Goal: Task Accomplishment & Management: Use online tool/utility

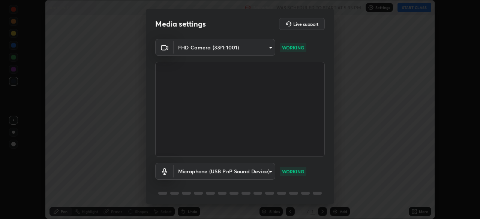
scroll to position [219, 480]
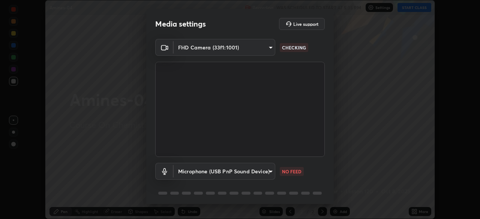
click at [267, 170] on body "Erase all Amines-04 Recording WAS SCHEDULED TO START AT 5:35 PM Settings START …" at bounding box center [240, 109] width 480 height 219
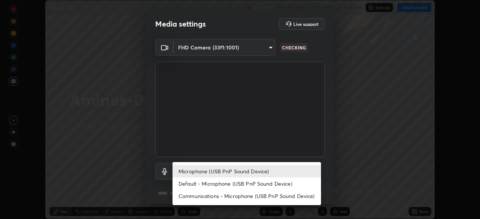
click at [238, 182] on li "Default - Microphone (USB PnP Sound Device)" at bounding box center [246, 184] width 148 height 12
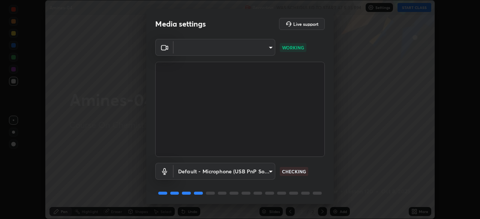
click at [256, 167] on body "Erase all Amines-04 Recording WAS SCHEDULED TO START AT 5:35 PM Settings START …" at bounding box center [240, 109] width 480 height 219
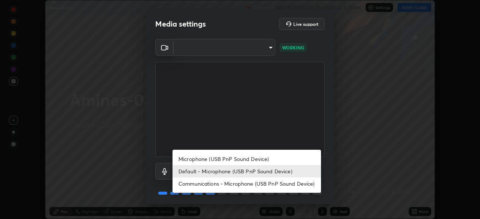
click at [249, 157] on li "Microphone (USB PnP Sound Device)" at bounding box center [246, 159] width 148 height 12
type input "b93cbfc37ea663615e2a2758e13d6489b429ad874a2ce90456402bbb4f5a5e7c"
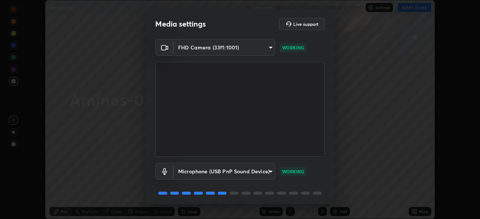
click at [291, 115] on video at bounding box center [239, 109] width 169 height 95
click at [289, 122] on video at bounding box center [239, 109] width 169 height 95
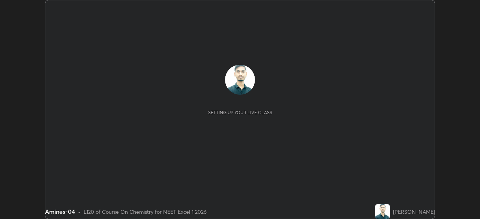
scroll to position [219, 479]
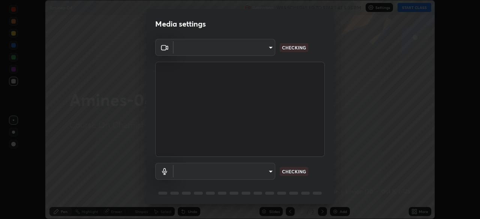
type input "49997c5035a380d1e4bfd67072f4403f37fcfd6159da511fce73e868ba03c42c"
click at [267, 172] on body "Erase all Amines-04 Recording WAS SCHEDULED TO START AT 5:35 PM Settings START …" at bounding box center [240, 109] width 480 height 219
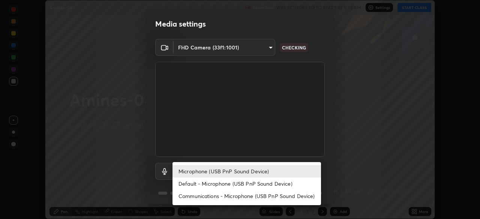
click at [252, 184] on li "Default - Microphone (USB PnP Sound Device)" at bounding box center [246, 184] width 148 height 12
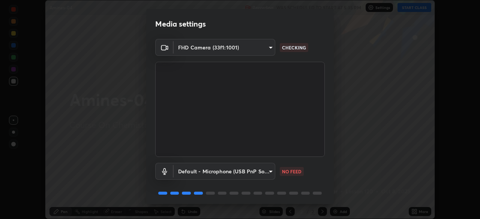
click at [265, 171] on body "Erase all Amines-04 Recording WAS SCHEDULED TO START AT 5:35 PM Settings START …" at bounding box center [240, 109] width 480 height 219
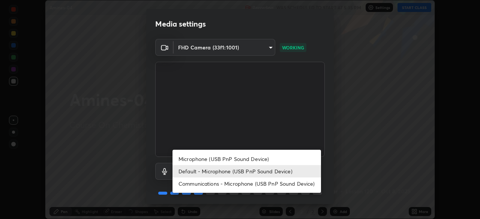
click at [261, 157] on li "Microphone (USB PnP Sound Device)" at bounding box center [246, 159] width 148 height 12
type input "b93cbfc37ea663615e2a2758e13d6489b429ad874a2ce90456402bbb4f5a5e7c"
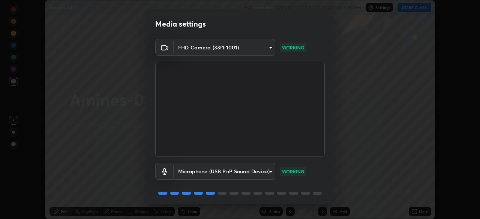
scroll to position [27, 0]
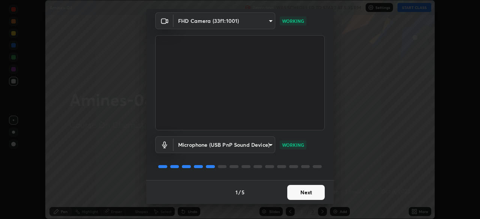
click at [312, 194] on button "Next" at bounding box center [305, 192] width 37 height 15
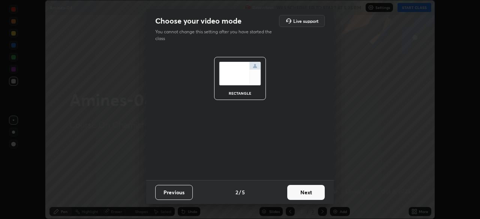
scroll to position [0, 0]
click at [313, 193] on button "Next" at bounding box center [305, 192] width 37 height 15
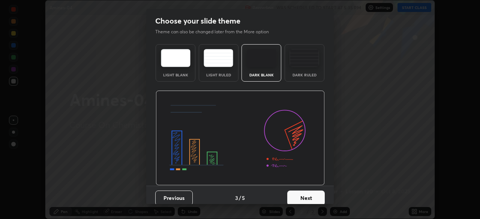
click at [319, 194] on button "Next" at bounding box center [305, 198] width 37 height 15
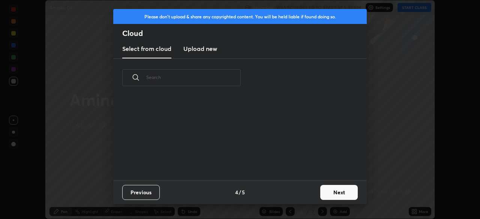
click at [334, 192] on button "Next" at bounding box center [338, 192] width 37 height 15
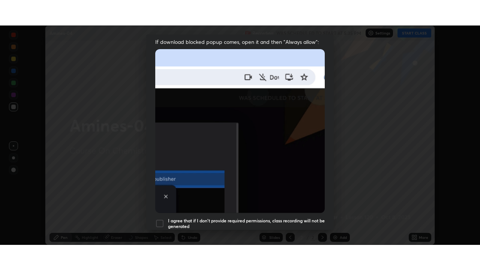
scroll to position [180, 0]
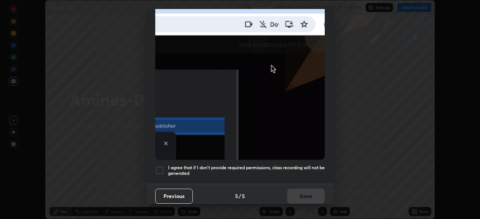
click at [289, 171] on h5 "I agree that if I don't provide required permissions, class recording will not …" at bounding box center [246, 171] width 157 height 12
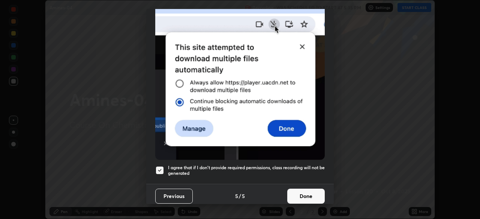
click at [296, 189] on button "Done" at bounding box center [305, 196] width 37 height 15
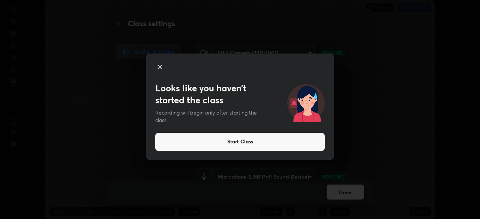
click at [160, 67] on icon at bounding box center [160, 67] width 4 height 4
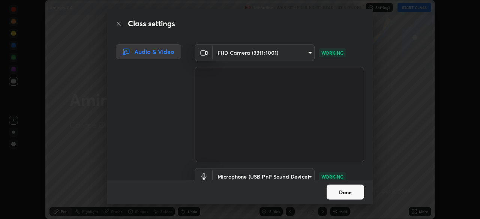
click at [342, 195] on button "Done" at bounding box center [345, 192] width 37 height 15
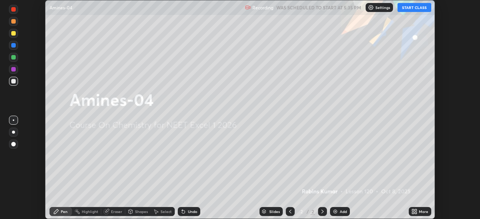
click at [413, 10] on button "START CLASS" at bounding box center [414, 7] width 34 height 9
click at [418, 215] on div "More" at bounding box center [420, 211] width 22 height 9
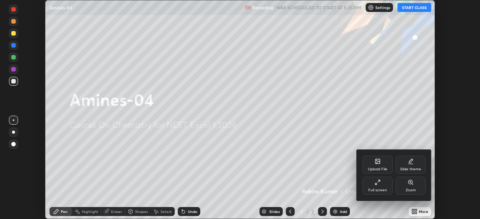
click at [383, 187] on div "Full screen" at bounding box center [377, 186] width 30 height 18
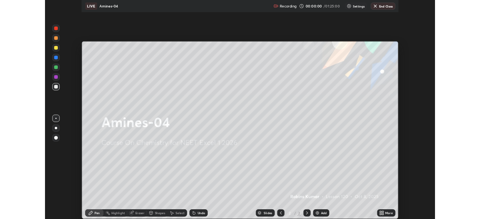
scroll to position [270, 480]
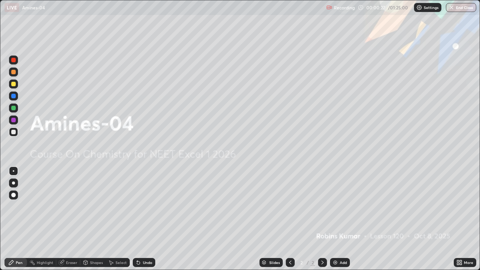
click at [339, 219] on div "Add" at bounding box center [340, 262] width 20 height 9
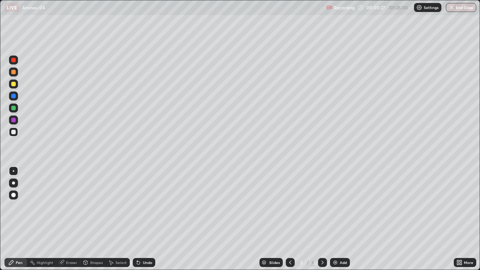
click at [340, 219] on div "Add" at bounding box center [340, 262] width 20 height 9
click at [339, 219] on div "Add" at bounding box center [340, 262] width 20 height 9
click at [338, 219] on div "Add" at bounding box center [340, 262] width 20 height 9
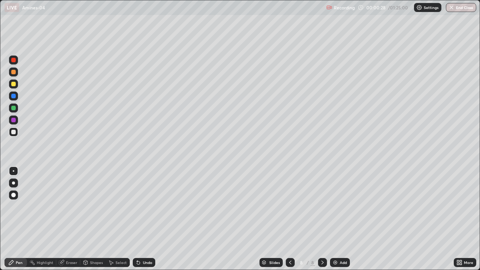
click at [338, 219] on div "Add" at bounding box center [340, 262] width 20 height 9
click at [340, 219] on div "Add" at bounding box center [343, 263] width 7 height 4
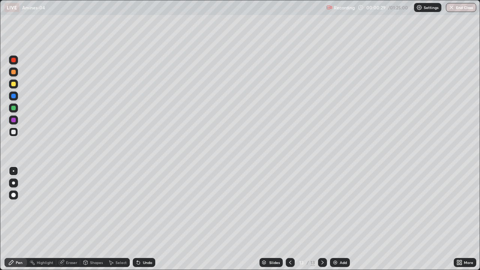
click at [340, 219] on div "Add" at bounding box center [343, 263] width 7 height 4
click at [341, 219] on div "Add" at bounding box center [343, 263] width 7 height 4
click at [341, 219] on div "Add" at bounding box center [340, 262] width 20 height 9
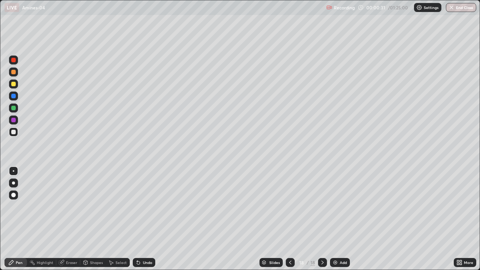
click at [289, 219] on icon at bounding box center [290, 263] width 2 height 4
click at [289, 219] on icon at bounding box center [290, 262] width 6 height 6
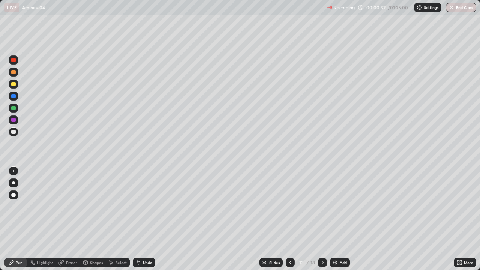
click at [289, 219] on icon at bounding box center [290, 262] width 6 height 6
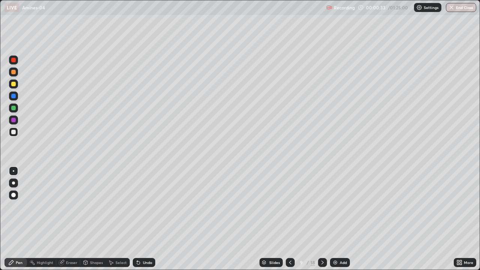
click at [289, 219] on icon at bounding box center [290, 262] width 6 height 6
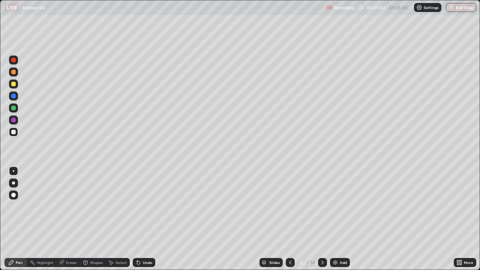
click at [14, 72] on div at bounding box center [13, 72] width 4 height 4
click at [14, 84] on div at bounding box center [13, 84] width 4 height 4
click at [96, 219] on div "Shapes" at bounding box center [96, 263] width 13 height 4
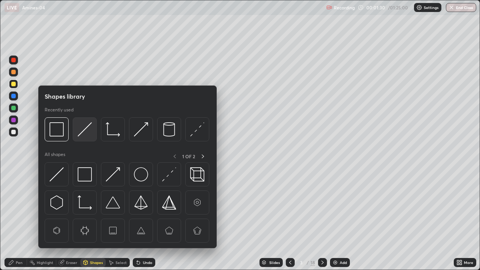
click at [82, 134] on img at bounding box center [85, 129] width 14 height 14
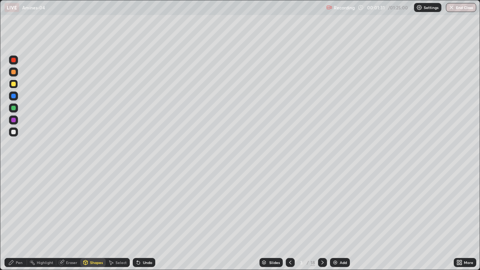
click at [14, 108] on div at bounding box center [13, 108] width 4 height 4
click at [14, 219] on div "Pen" at bounding box center [15, 262] width 22 height 9
click at [14, 73] on div at bounding box center [13, 72] width 4 height 4
click at [16, 133] on div at bounding box center [13, 131] width 9 height 9
click at [14, 95] on div at bounding box center [13, 96] width 4 height 4
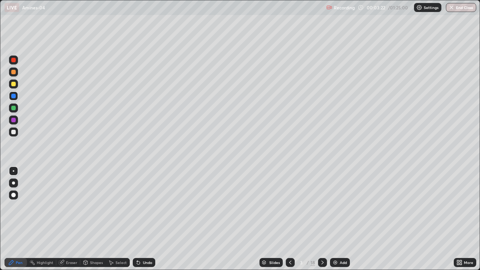
click at [14, 120] on div at bounding box center [13, 120] width 4 height 4
click at [14, 73] on div at bounding box center [13, 72] width 4 height 4
click at [142, 219] on div "Undo" at bounding box center [144, 262] width 22 height 9
click at [16, 131] on div at bounding box center [13, 131] width 9 height 9
click at [16, 109] on div at bounding box center [13, 107] width 9 height 9
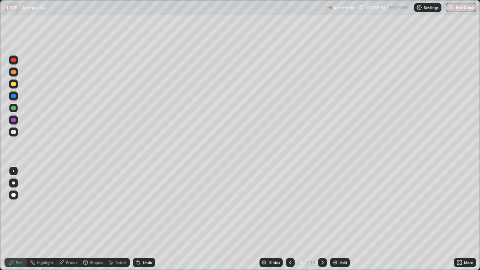
click at [320, 219] on div at bounding box center [322, 262] width 9 height 9
click at [15, 76] on div at bounding box center [13, 71] width 9 height 9
click at [15, 132] on div at bounding box center [13, 132] width 4 height 4
click at [13, 106] on div at bounding box center [13, 108] width 4 height 4
click at [14, 123] on div at bounding box center [13, 119] width 9 height 9
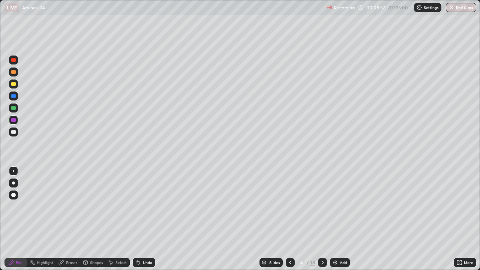
click at [16, 84] on div at bounding box center [13, 83] width 9 height 9
click at [15, 98] on div at bounding box center [13, 95] width 9 height 9
click at [14, 61] on div at bounding box center [13, 60] width 4 height 4
click at [14, 133] on div at bounding box center [13, 132] width 4 height 4
click at [14, 108] on div at bounding box center [13, 108] width 4 height 4
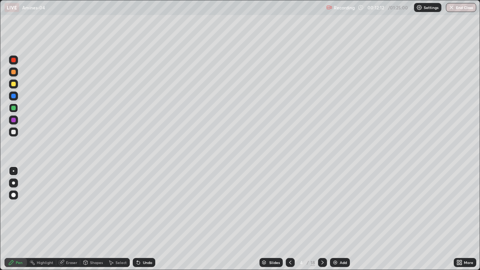
click at [14, 132] on div at bounding box center [13, 132] width 4 height 4
click at [13, 72] on div at bounding box center [13, 72] width 4 height 4
click at [324, 219] on icon at bounding box center [322, 262] width 6 height 6
click at [13, 85] on div at bounding box center [13, 84] width 4 height 4
click at [15, 110] on div at bounding box center [13, 107] width 9 height 9
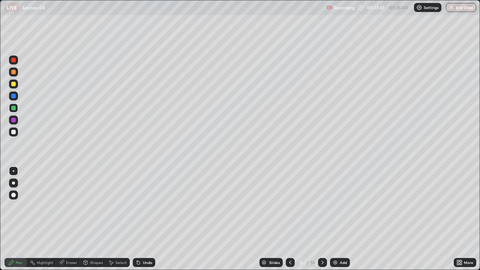
click at [14, 60] on div at bounding box center [13, 60] width 4 height 4
click at [15, 132] on div at bounding box center [13, 132] width 4 height 4
click at [14, 96] on div at bounding box center [13, 96] width 4 height 4
click at [14, 108] on div at bounding box center [13, 108] width 4 height 4
click at [16, 132] on div at bounding box center [13, 131] width 9 height 9
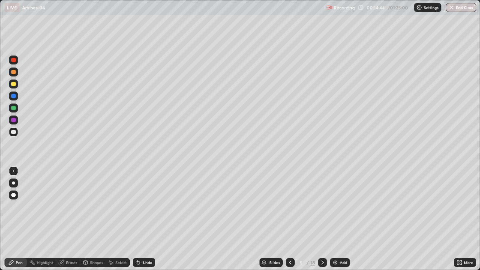
click at [17, 85] on div at bounding box center [13, 83] width 9 height 9
click at [17, 120] on div at bounding box center [13, 119] width 9 height 9
click at [16, 132] on div at bounding box center [13, 131] width 9 height 9
click at [153, 219] on div "Undo" at bounding box center [144, 262] width 22 height 9
click at [17, 60] on div at bounding box center [13, 59] width 9 height 9
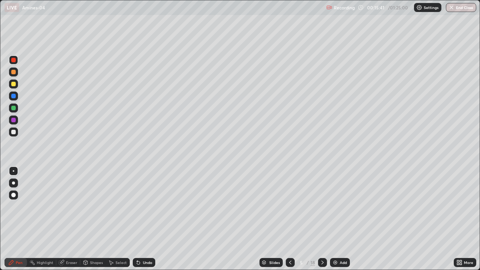
click at [13, 121] on div at bounding box center [13, 120] width 4 height 4
click at [322, 219] on icon at bounding box center [322, 262] width 6 height 6
click at [95, 219] on div "Shapes" at bounding box center [96, 263] width 13 height 4
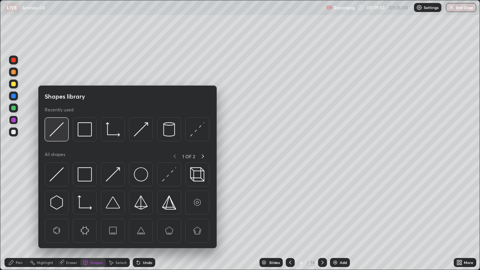
click at [55, 135] on img at bounding box center [56, 129] width 14 height 14
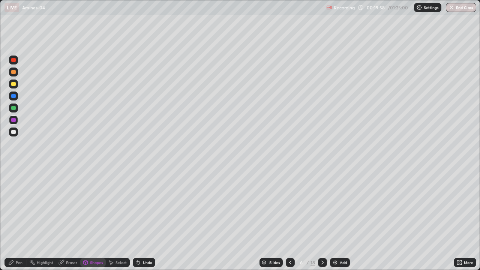
click at [17, 219] on div "Pen" at bounding box center [15, 262] width 22 height 9
click at [142, 219] on div "Undo" at bounding box center [144, 262] width 22 height 9
click at [14, 96] on div at bounding box center [13, 96] width 4 height 4
click at [16, 109] on div at bounding box center [13, 107] width 9 height 9
click at [14, 132] on div at bounding box center [13, 132] width 4 height 4
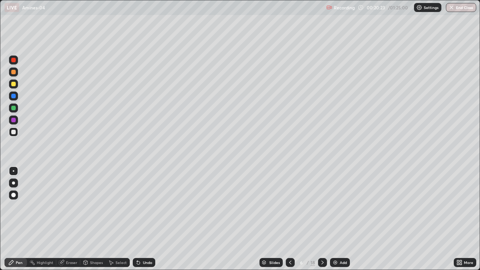
click at [17, 98] on div at bounding box center [13, 95] width 9 height 9
click at [16, 73] on div at bounding box center [13, 71] width 9 height 9
click at [17, 84] on div at bounding box center [13, 83] width 9 height 9
click at [16, 130] on div at bounding box center [13, 131] width 9 height 9
click at [13, 59] on div at bounding box center [13, 60] width 4 height 4
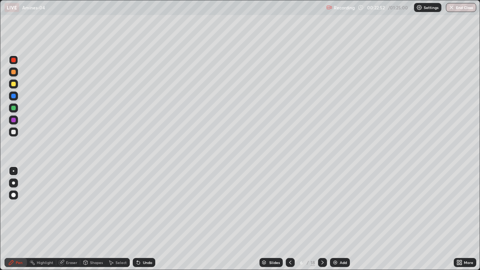
click at [69, 219] on div "Eraser" at bounding box center [71, 263] width 11 height 4
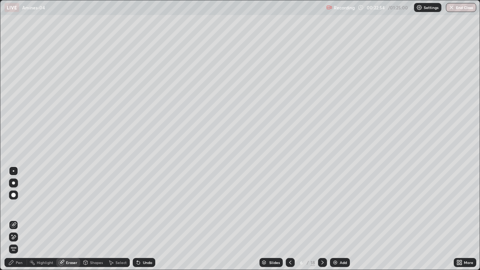
click at [16, 219] on div at bounding box center [13, 236] width 9 height 9
click at [15, 219] on div "Pen" at bounding box center [15, 262] width 22 height 9
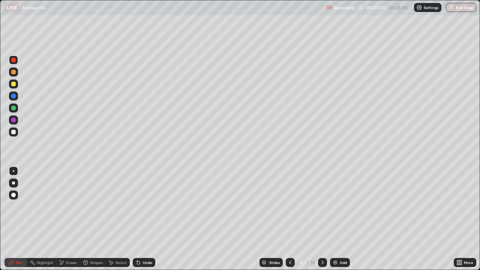
click at [15, 108] on div at bounding box center [13, 108] width 4 height 4
click at [15, 132] on div at bounding box center [13, 132] width 4 height 4
click at [15, 98] on div at bounding box center [13, 96] width 4 height 4
click at [15, 72] on div at bounding box center [13, 72] width 4 height 4
click at [17, 94] on div at bounding box center [13, 95] width 9 height 9
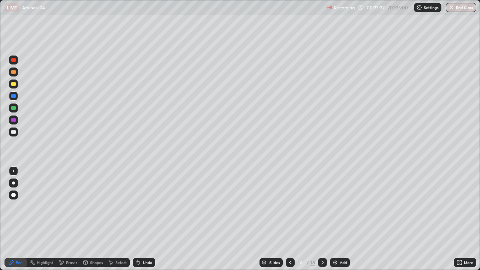
click at [14, 72] on div at bounding box center [13, 72] width 4 height 4
click at [16, 98] on div at bounding box center [13, 95] width 9 height 9
click at [13, 84] on div at bounding box center [13, 84] width 4 height 4
click at [16, 98] on div at bounding box center [13, 95] width 9 height 9
click at [15, 73] on div at bounding box center [13, 72] width 4 height 4
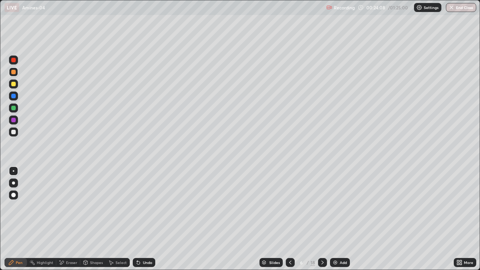
click at [292, 219] on div at bounding box center [290, 262] width 9 height 9
click at [321, 219] on icon at bounding box center [322, 262] width 6 height 6
click at [319, 219] on icon at bounding box center [322, 262] width 6 height 6
click at [98, 219] on div "Shapes" at bounding box center [96, 263] width 13 height 4
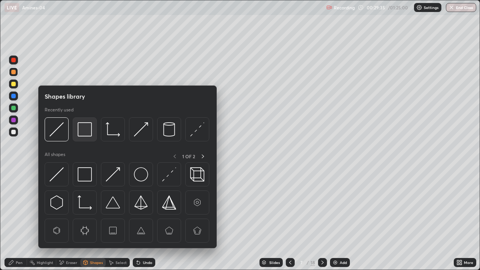
click at [83, 133] on img at bounding box center [85, 129] width 14 height 14
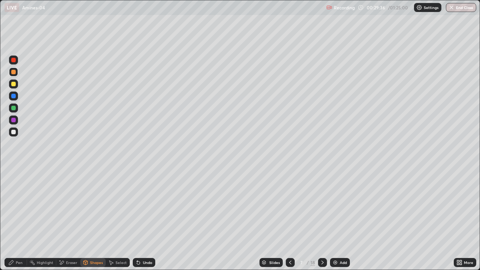
click at [13, 118] on div at bounding box center [13, 120] width 4 height 4
click at [289, 219] on icon at bounding box center [290, 262] width 6 height 6
click at [288, 219] on div at bounding box center [290, 262] width 9 height 15
click at [289, 219] on div at bounding box center [290, 262] width 9 height 15
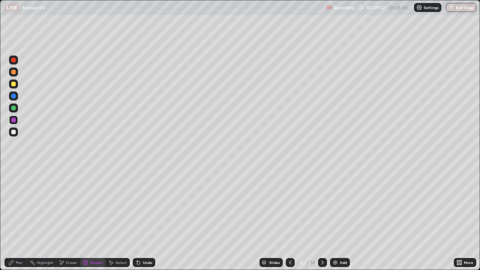
click at [321, 219] on icon at bounding box center [322, 262] width 6 height 6
click at [322, 219] on icon at bounding box center [322, 262] width 6 height 6
click at [323, 219] on div at bounding box center [322, 262] width 9 height 15
click at [322, 219] on icon at bounding box center [322, 262] width 6 height 6
click at [19, 219] on div "Pen" at bounding box center [19, 263] width 7 height 4
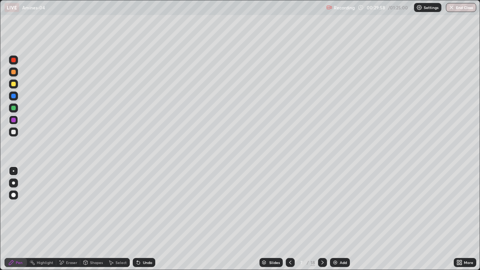
click at [16, 85] on div at bounding box center [13, 83] width 9 height 9
click at [14, 108] on div at bounding box center [13, 108] width 4 height 4
click at [17, 94] on div at bounding box center [13, 95] width 9 height 9
click at [14, 119] on div at bounding box center [13, 120] width 4 height 4
click at [15, 131] on div at bounding box center [13, 132] width 4 height 4
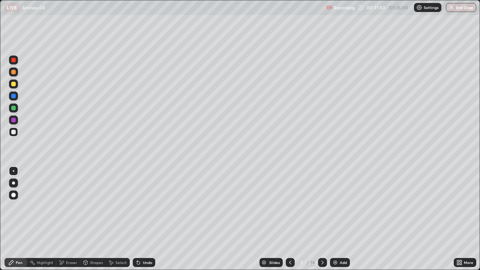
click at [16, 61] on div at bounding box center [13, 59] width 9 height 9
click at [15, 85] on div at bounding box center [13, 84] width 4 height 4
click at [16, 107] on div at bounding box center [13, 107] width 9 height 9
click at [15, 97] on div at bounding box center [13, 96] width 4 height 4
click at [16, 61] on div at bounding box center [13, 59] width 9 height 9
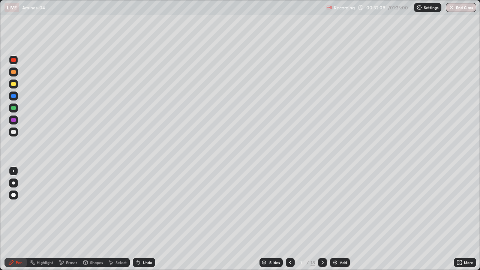
click at [16, 132] on div at bounding box center [13, 131] width 9 height 9
click at [16, 82] on div at bounding box center [13, 83] width 9 height 9
click at [151, 219] on div "Undo" at bounding box center [144, 262] width 22 height 9
click at [16, 58] on div at bounding box center [13, 59] width 9 height 9
click at [148, 219] on div "Undo" at bounding box center [144, 262] width 22 height 9
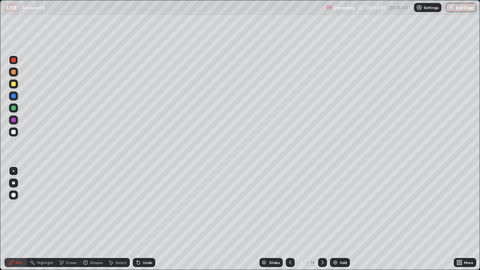
click at [13, 107] on div at bounding box center [13, 108] width 4 height 4
click at [141, 219] on div "Undo" at bounding box center [144, 262] width 22 height 9
click at [16, 99] on div at bounding box center [13, 95] width 9 height 9
click at [13, 132] on div at bounding box center [13, 132] width 4 height 4
click at [16, 72] on div at bounding box center [13, 71] width 9 height 9
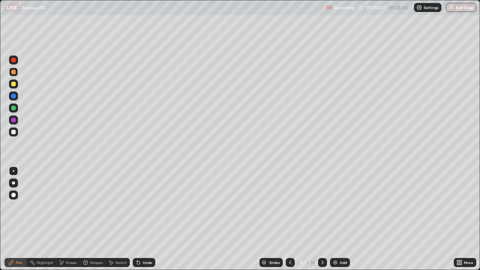
click at [16, 119] on div at bounding box center [13, 119] width 9 height 9
click at [16, 61] on div at bounding box center [13, 59] width 9 height 9
click at [323, 219] on icon at bounding box center [322, 262] width 6 height 6
click at [13, 74] on div at bounding box center [13, 72] width 4 height 4
click at [15, 108] on div at bounding box center [13, 108] width 4 height 4
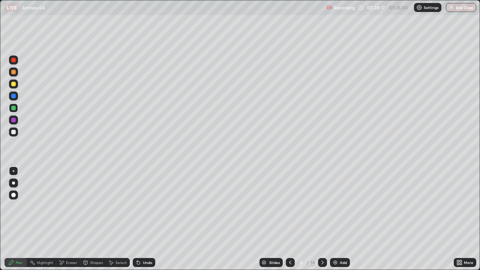
click at [15, 85] on div at bounding box center [13, 84] width 4 height 4
click at [14, 108] on div at bounding box center [13, 108] width 4 height 4
click at [12, 72] on div at bounding box center [13, 72] width 4 height 4
click at [14, 132] on div at bounding box center [13, 132] width 4 height 4
click at [17, 97] on div at bounding box center [13, 95] width 9 height 9
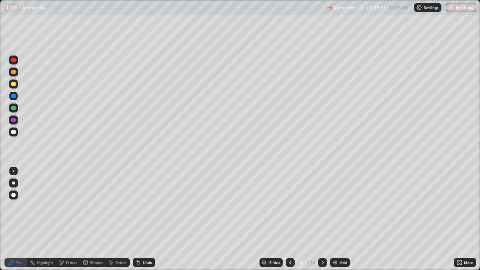
click at [14, 121] on div at bounding box center [13, 120] width 4 height 4
click at [14, 130] on div at bounding box center [13, 132] width 4 height 4
click at [13, 119] on div at bounding box center [13, 120] width 4 height 4
click at [14, 97] on div at bounding box center [13, 96] width 4 height 4
click at [14, 84] on div at bounding box center [13, 84] width 4 height 4
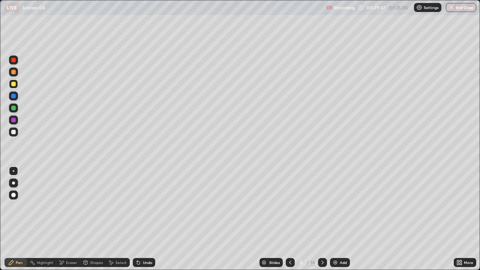
click at [100, 219] on div "Shapes" at bounding box center [96, 263] width 13 height 4
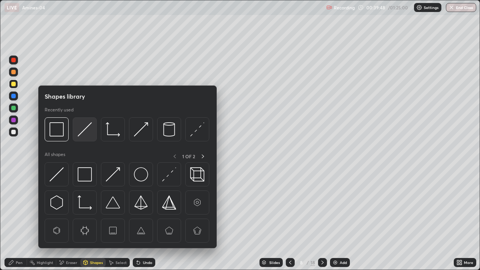
click at [84, 129] on img at bounding box center [85, 129] width 14 height 14
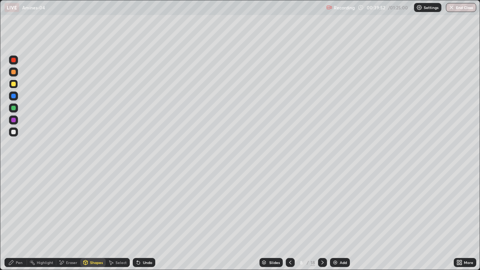
click at [20, 219] on div "Pen" at bounding box center [15, 262] width 22 height 9
click at [16, 110] on div at bounding box center [13, 107] width 9 height 9
click at [13, 63] on div at bounding box center [13, 59] width 9 height 9
click at [13, 97] on div at bounding box center [13, 96] width 4 height 4
click at [15, 85] on div at bounding box center [13, 84] width 4 height 4
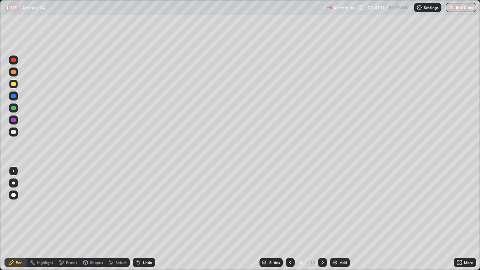
click at [16, 107] on div at bounding box center [13, 107] width 9 height 9
click at [17, 61] on div at bounding box center [13, 59] width 9 height 9
click at [17, 96] on div at bounding box center [13, 95] width 9 height 9
click at [322, 219] on icon at bounding box center [322, 263] width 2 height 4
click at [288, 219] on div at bounding box center [290, 262] width 9 height 15
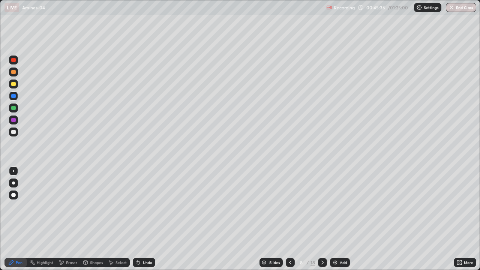
click at [318, 219] on div at bounding box center [322, 262] width 9 height 9
click at [14, 72] on div at bounding box center [13, 72] width 4 height 4
click at [15, 110] on div at bounding box center [13, 107] width 9 height 9
click at [15, 97] on div at bounding box center [13, 96] width 4 height 4
click at [137, 219] on icon at bounding box center [138, 262] width 3 height 3
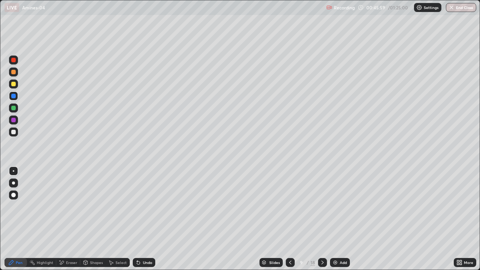
click at [137, 219] on icon at bounding box center [138, 262] width 3 height 3
click at [13, 118] on div at bounding box center [13, 120] width 4 height 4
click at [17, 132] on div at bounding box center [13, 131] width 9 height 9
click at [144, 219] on div "Undo" at bounding box center [147, 263] width 9 height 4
click at [145, 219] on div "Undo" at bounding box center [147, 263] width 9 height 4
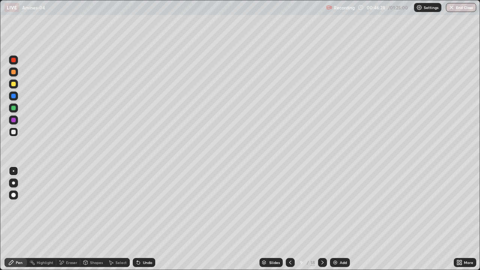
click at [15, 108] on div at bounding box center [13, 108] width 4 height 4
click at [15, 95] on div at bounding box center [13, 96] width 4 height 4
click at [16, 118] on div at bounding box center [13, 119] width 9 height 9
click at [14, 132] on div at bounding box center [13, 132] width 4 height 4
click at [16, 109] on div at bounding box center [13, 107] width 9 height 9
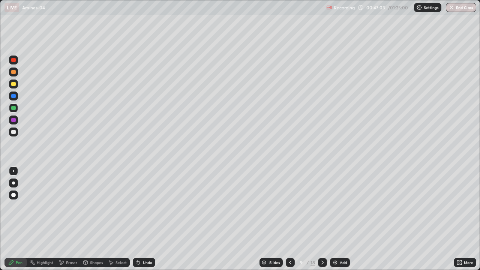
click at [12, 96] on div at bounding box center [13, 96] width 4 height 4
click at [14, 118] on div at bounding box center [13, 120] width 4 height 4
click at [16, 63] on div at bounding box center [13, 59] width 9 height 9
click at [17, 132] on div at bounding box center [13, 131] width 9 height 9
click at [13, 84] on div at bounding box center [13, 84] width 4 height 4
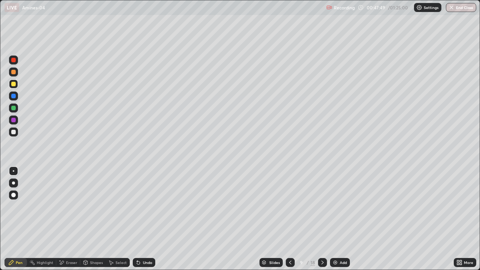
click at [14, 107] on div at bounding box center [13, 108] width 4 height 4
click at [16, 97] on div at bounding box center [13, 95] width 9 height 9
click at [14, 132] on div at bounding box center [13, 132] width 4 height 4
click at [18, 85] on div at bounding box center [13, 83] width 9 height 9
click at [16, 105] on div at bounding box center [13, 107] width 9 height 9
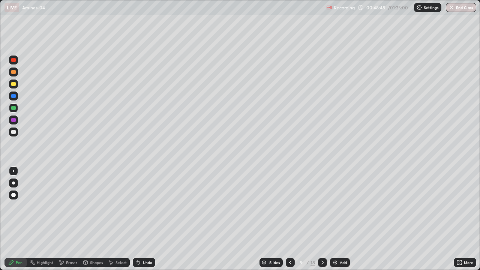
click at [15, 100] on div at bounding box center [13, 95] width 9 height 9
click at [147, 219] on div "Undo" at bounding box center [144, 262] width 22 height 9
click at [15, 130] on div at bounding box center [13, 132] width 4 height 4
click at [149, 219] on div "Undo" at bounding box center [147, 263] width 9 height 4
click at [322, 219] on icon at bounding box center [322, 262] width 6 height 6
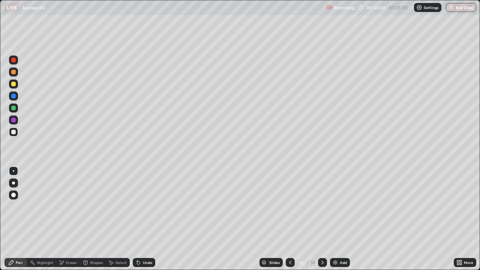
click at [15, 85] on div at bounding box center [13, 84] width 4 height 4
click at [14, 107] on div at bounding box center [13, 108] width 4 height 4
click at [13, 72] on div at bounding box center [13, 72] width 4 height 4
click at [18, 97] on div at bounding box center [13, 95] width 9 height 9
click at [140, 219] on div "Undo" at bounding box center [144, 262] width 22 height 9
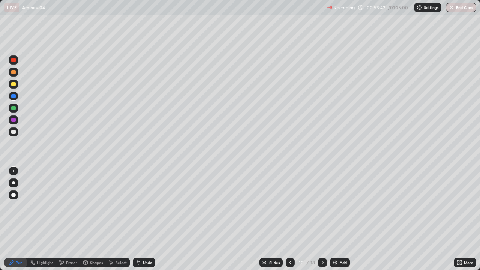
click at [141, 219] on div "Undo" at bounding box center [144, 262] width 22 height 9
click at [144, 219] on div "Undo" at bounding box center [144, 262] width 22 height 9
click at [15, 130] on div at bounding box center [13, 132] width 4 height 4
click at [137, 219] on icon at bounding box center [138, 262] width 3 height 3
click at [11, 121] on div at bounding box center [13, 119] width 9 height 9
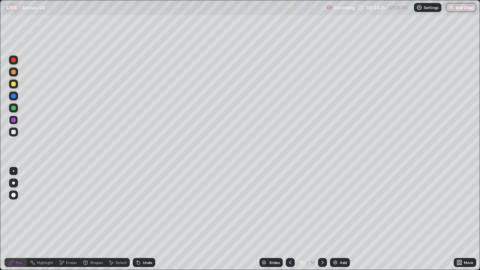
click at [14, 96] on div at bounding box center [13, 96] width 4 height 4
click at [16, 131] on div at bounding box center [13, 131] width 9 height 9
click at [15, 84] on div at bounding box center [13, 84] width 4 height 4
click at [14, 92] on div at bounding box center [13, 95] width 9 height 9
click at [16, 72] on div at bounding box center [13, 71] width 9 height 9
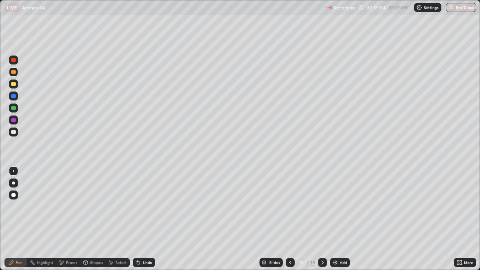
click at [16, 132] on div at bounding box center [13, 131] width 9 height 9
click at [16, 86] on div at bounding box center [13, 83] width 9 height 9
click at [14, 75] on div at bounding box center [13, 71] width 9 height 9
click at [16, 132] on div at bounding box center [13, 131] width 9 height 9
click at [15, 83] on div at bounding box center [13, 84] width 4 height 4
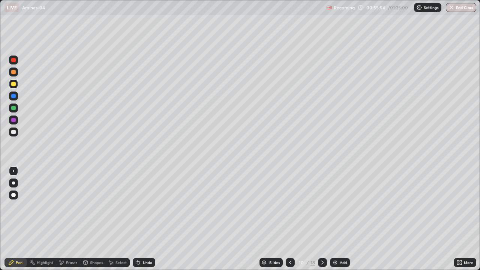
click at [13, 108] on div at bounding box center [13, 108] width 4 height 4
click at [15, 128] on div at bounding box center [13, 131] width 9 height 9
click at [16, 72] on div at bounding box center [13, 71] width 9 height 9
click at [15, 61] on div at bounding box center [13, 60] width 4 height 4
click at [321, 219] on icon at bounding box center [322, 262] width 6 height 6
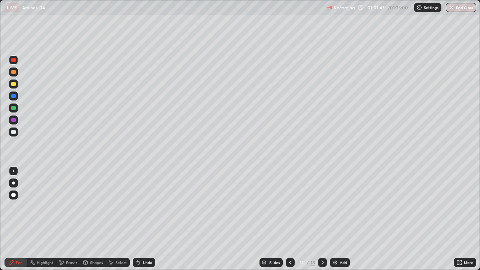
click at [16, 75] on div at bounding box center [13, 71] width 9 height 9
click at [15, 85] on div at bounding box center [13, 84] width 4 height 4
click at [15, 132] on div at bounding box center [13, 132] width 4 height 4
click at [15, 108] on div at bounding box center [13, 108] width 4 height 4
click at [14, 96] on div at bounding box center [13, 96] width 4 height 4
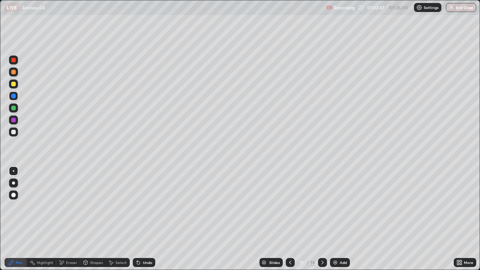
click at [16, 130] on div at bounding box center [13, 131] width 9 height 9
click at [16, 63] on div at bounding box center [13, 59] width 9 height 9
click at [14, 75] on div at bounding box center [13, 71] width 9 height 9
click at [17, 131] on div at bounding box center [13, 131] width 9 height 9
click at [16, 93] on div at bounding box center [13, 95] width 9 height 9
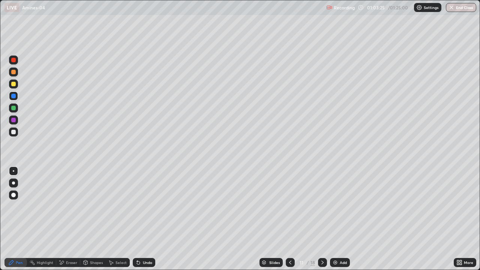
click at [16, 120] on div at bounding box center [13, 119] width 9 height 9
click at [14, 84] on div at bounding box center [13, 84] width 4 height 4
click at [14, 109] on div at bounding box center [13, 108] width 4 height 4
click at [15, 97] on div at bounding box center [13, 96] width 4 height 4
click at [15, 133] on div at bounding box center [13, 132] width 4 height 4
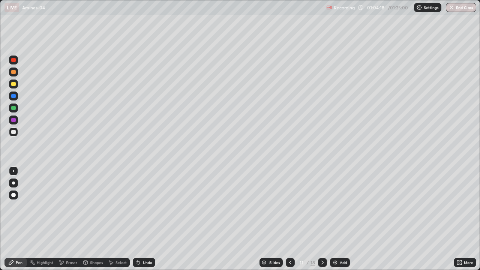
click at [14, 121] on div at bounding box center [13, 120] width 4 height 4
click at [13, 84] on div at bounding box center [13, 84] width 4 height 4
click at [14, 108] on div at bounding box center [13, 108] width 4 height 4
click at [14, 132] on div at bounding box center [13, 132] width 4 height 4
click at [15, 61] on div at bounding box center [13, 60] width 4 height 4
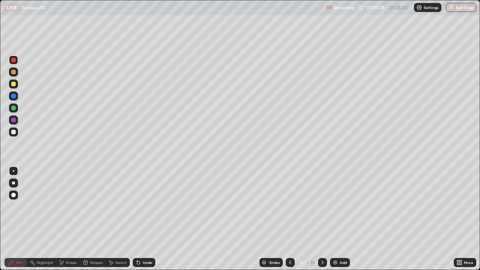
click at [17, 121] on div at bounding box center [13, 119] width 9 height 9
click at [16, 96] on div at bounding box center [13, 95] width 9 height 9
click at [16, 60] on div at bounding box center [13, 59] width 9 height 9
click at [16, 133] on div at bounding box center [13, 131] width 9 height 9
click at [13, 60] on div at bounding box center [13, 60] width 4 height 4
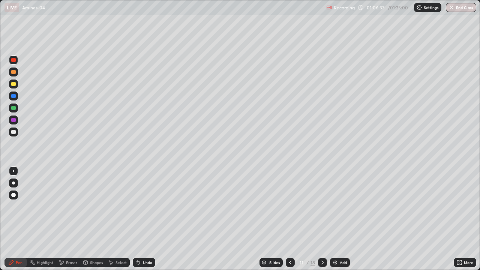
click at [16, 130] on div at bounding box center [13, 131] width 9 height 9
click at [322, 219] on icon at bounding box center [322, 262] width 6 height 6
click at [457, 5] on button "End Class" at bounding box center [461, 7] width 30 height 9
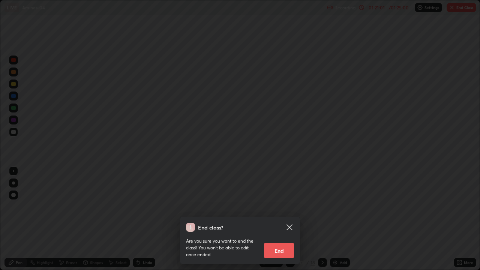
click at [288, 219] on button "End" at bounding box center [279, 250] width 30 height 15
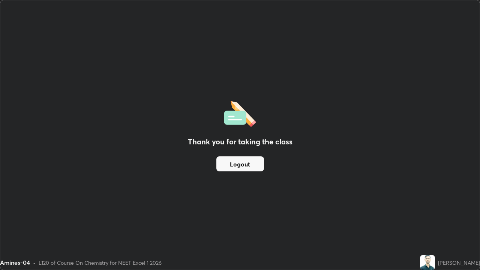
click at [256, 163] on button "Logout" at bounding box center [240, 163] width 48 height 15
click at [243, 162] on button "Logout" at bounding box center [240, 163] width 48 height 15
click at [227, 166] on button "Logout" at bounding box center [240, 163] width 48 height 15
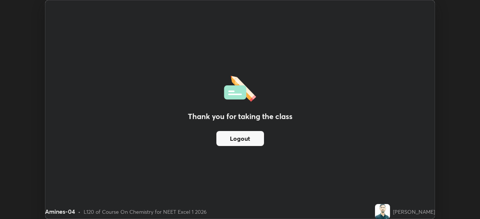
scroll to position [37267, 37007]
